Goal: Navigation & Orientation: Find specific page/section

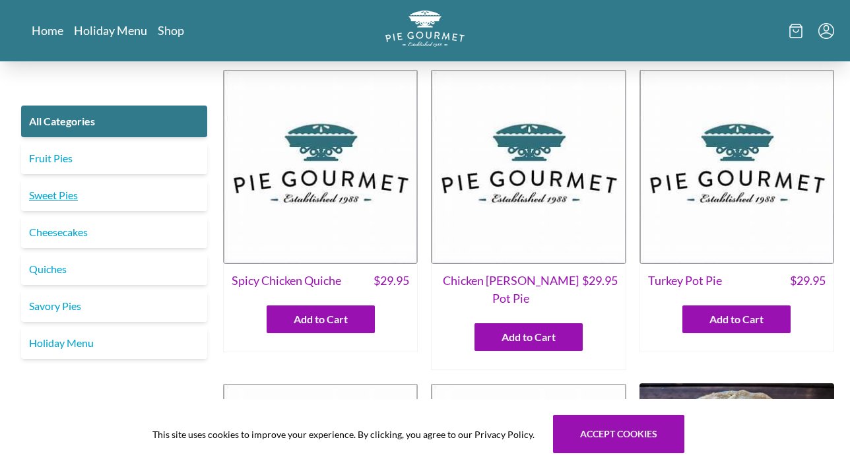
click at [50, 193] on link "Sweet Pies" at bounding box center [114, 195] width 186 height 32
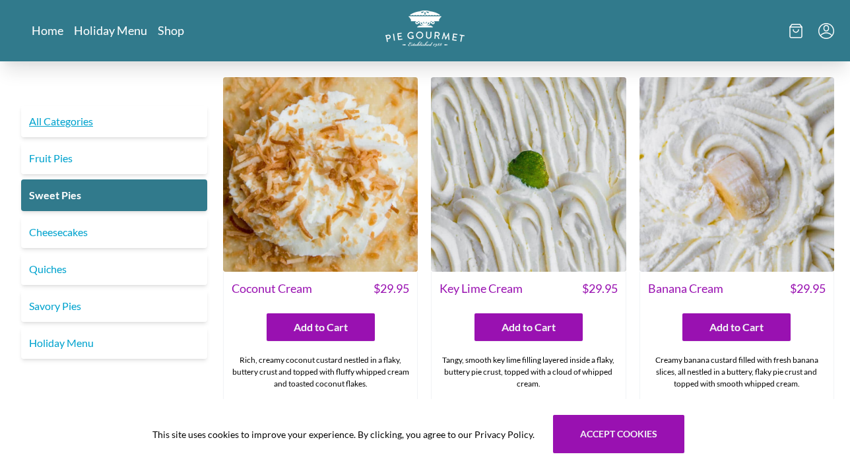
click at [90, 130] on link "All Categories" at bounding box center [114, 122] width 186 height 32
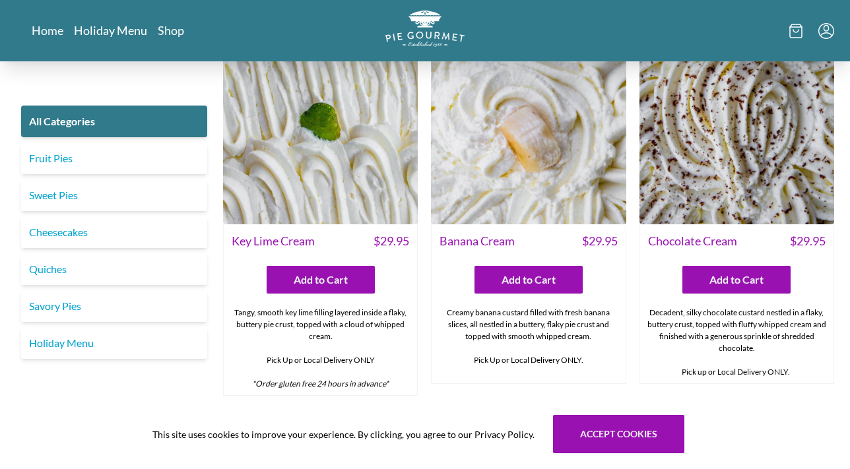
scroll to position [2625, 0]
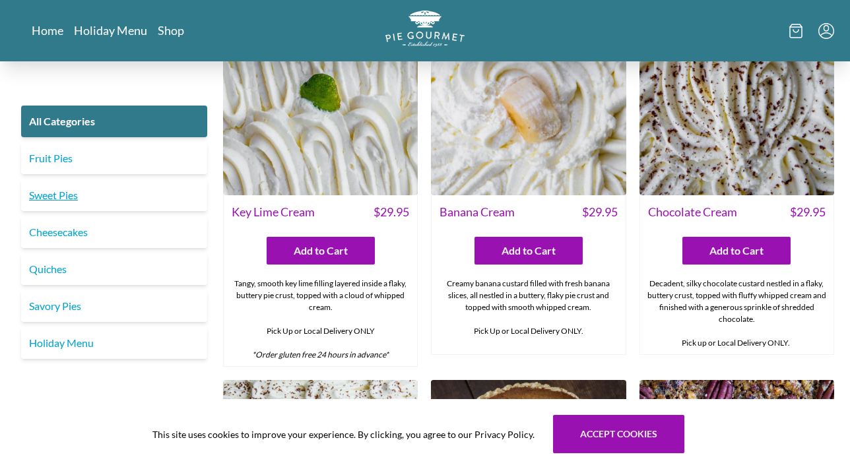
click at [66, 201] on link "Sweet Pies" at bounding box center [114, 195] width 186 height 32
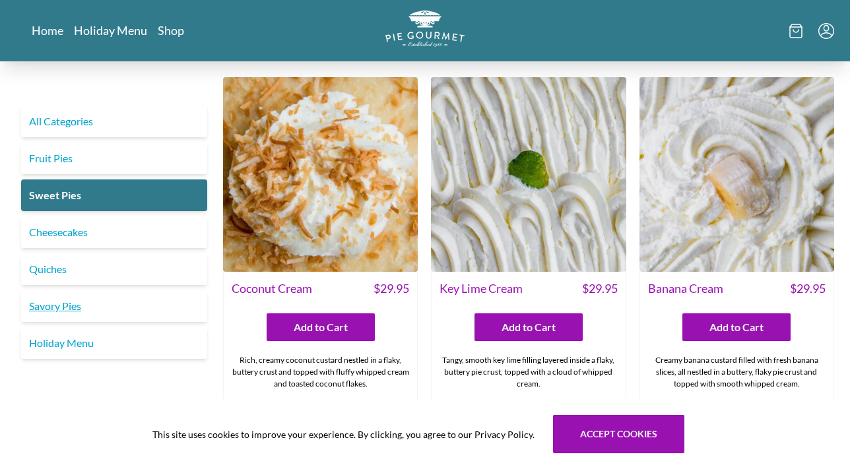
click at [67, 313] on link "Savory Pies" at bounding box center [114, 306] width 186 height 32
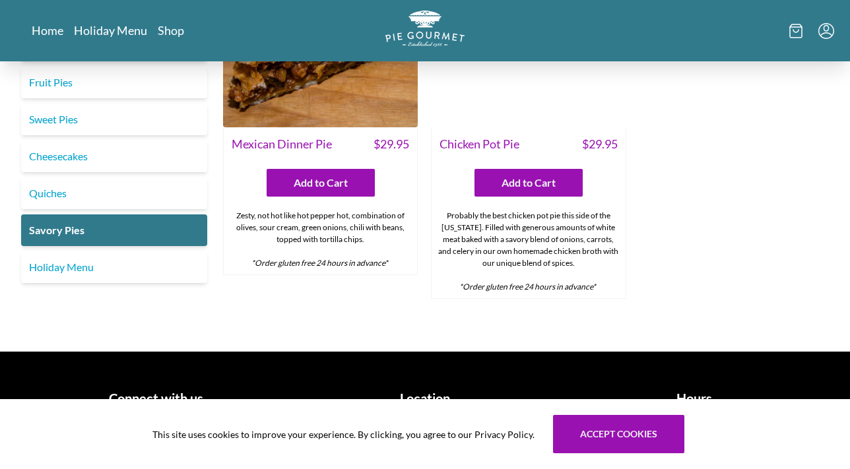
scroll to position [838, 0]
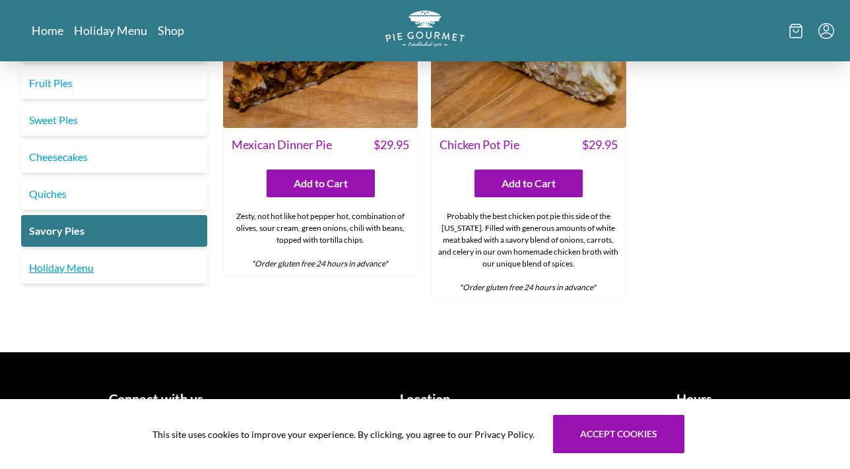
click at [69, 252] on link "Holiday Menu" at bounding box center [114, 268] width 186 height 32
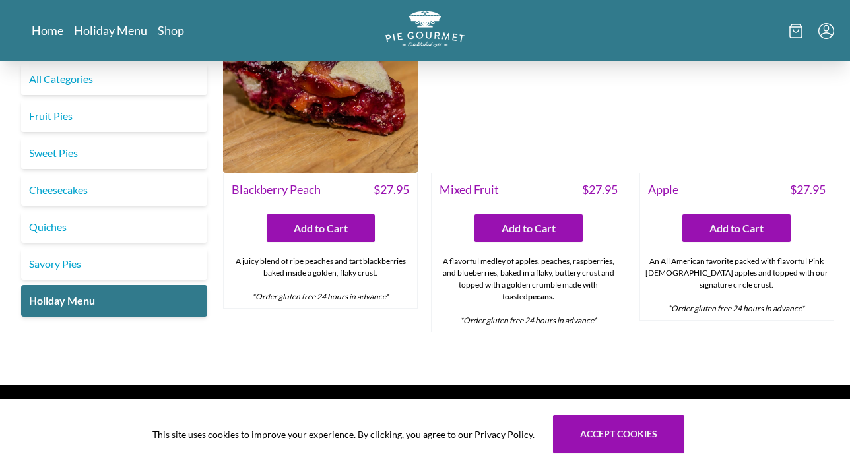
scroll to position [1657, 0]
